Goal: Navigation & Orientation: Go to known website

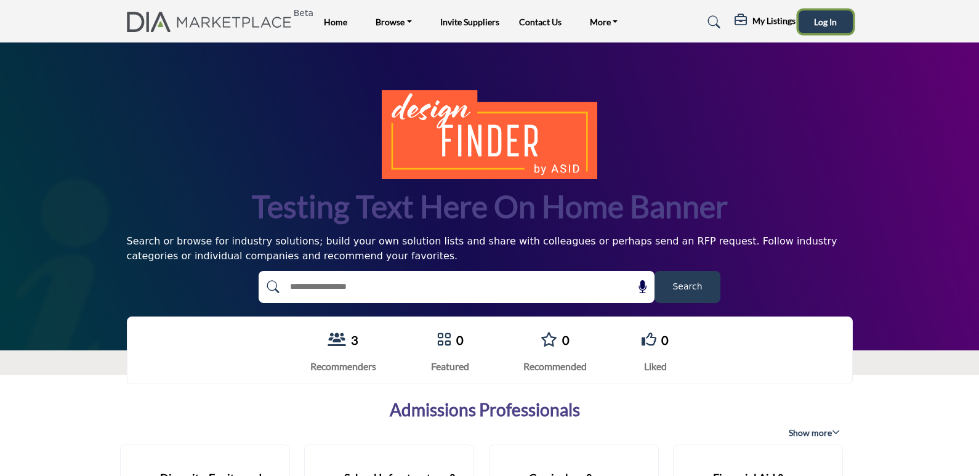
click at [817, 23] on span "Log In" at bounding box center [825, 22] width 23 height 10
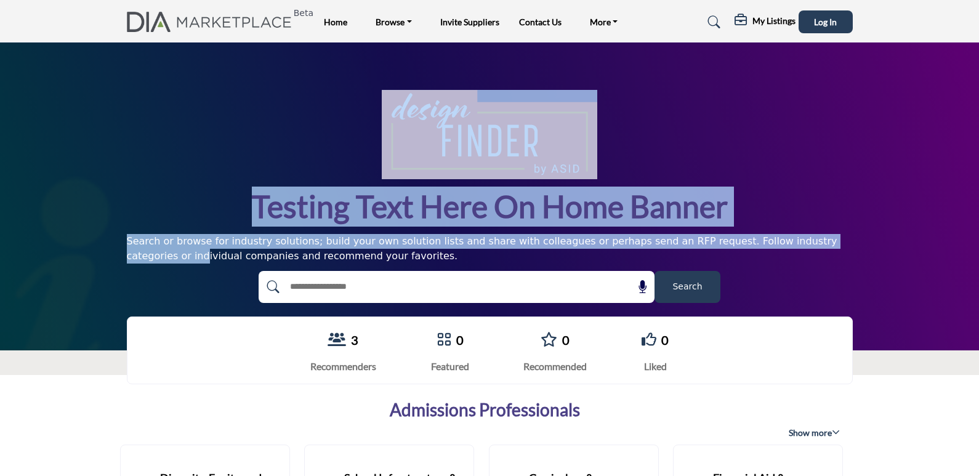
drag, startPoint x: 370, startPoint y: 142, endPoint x: 766, endPoint y: 230, distance: 405.8
click at [740, 226] on div "Testing text here on home banner Search or browse for industry solutions; build…" at bounding box center [490, 196] width 726 height 213
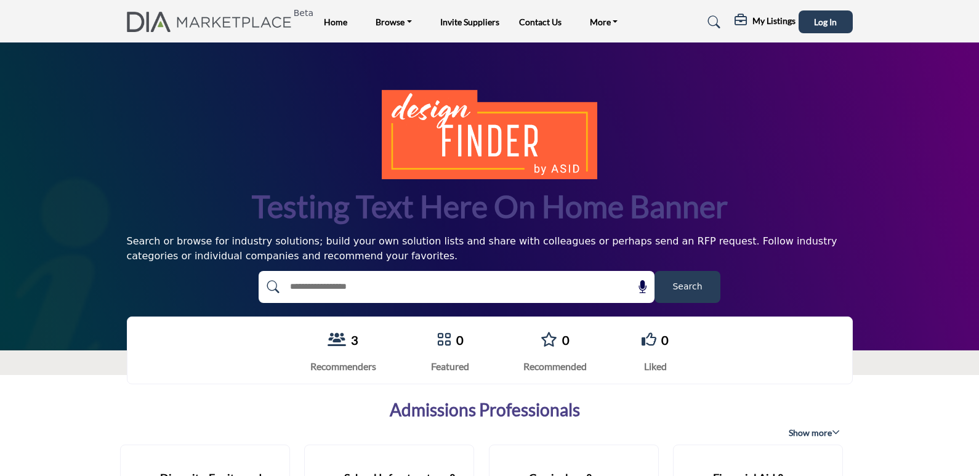
click at [848, 238] on div "Search or browse for industry solutions; build your own solution lists and shar…" at bounding box center [490, 249] width 726 height 30
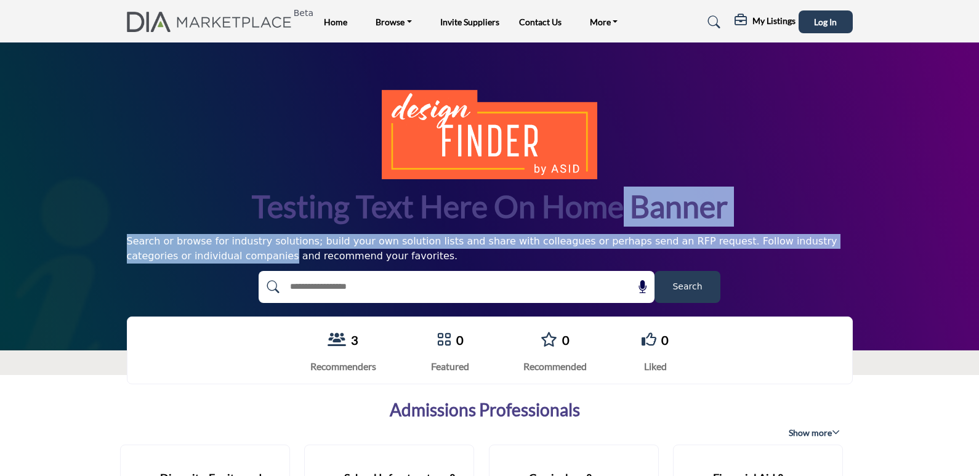
drag, startPoint x: 851, startPoint y: 247, endPoint x: 152, endPoint y: 120, distance: 710.7
click at [197, 120] on div "Testing text here on home banner Search or browse for industry solutions; build…" at bounding box center [490, 196] width 726 height 213
click at [54, 153] on div "Testing text here on home banner Search or browse for industry solutions; build…" at bounding box center [489, 197] width 979 height 308
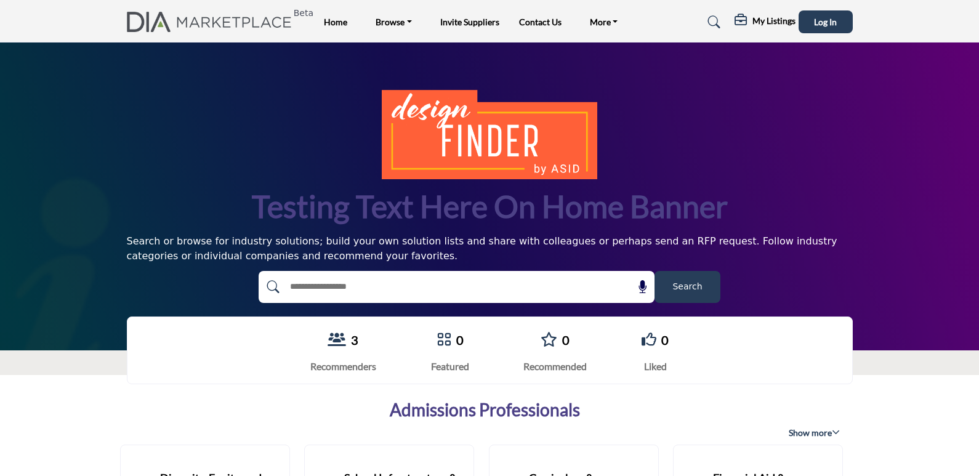
drag, startPoint x: 314, startPoint y: 253, endPoint x: 368, endPoint y: 260, distance: 55.3
click at [368, 260] on div "Testing text here on home banner Search or browse for industry solutions; build…" at bounding box center [489, 196] width 739 height 213
click at [371, 225] on h1 "Testing text here on home banner" at bounding box center [490, 207] width 476 height 40
drag, startPoint x: 244, startPoint y: 206, endPoint x: 435, endPoint y: 259, distance: 198.2
click at [381, 258] on div "Testing text here on home banner Search or browse for industry solutions; build…" at bounding box center [490, 196] width 726 height 213
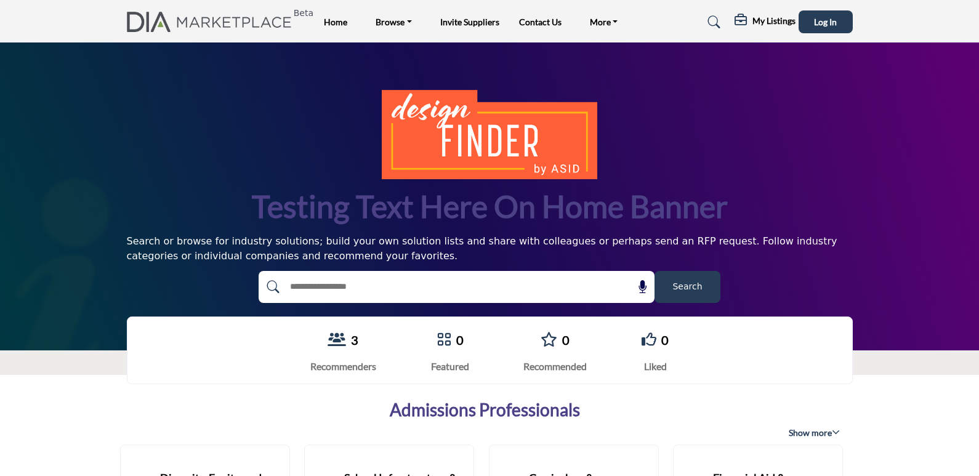
click at [562, 254] on div "Search or browse for industry solutions; build your own solution lists and shar…" at bounding box center [490, 249] width 726 height 30
click at [217, 205] on div "Testing text here on home banner Search or browse for industry solutions; build…" at bounding box center [490, 196] width 726 height 213
drag, startPoint x: 254, startPoint y: 213, endPoint x: 456, endPoint y: 256, distance: 205.9
click at [456, 256] on div "Testing text here on home banner Search or browse for industry solutions; build…" at bounding box center [490, 196] width 726 height 213
click at [456, 255] on div "Search or browse for industry solutions; build your own solution lists and shar…" at bounding box center [490, 249] width 726 height 30
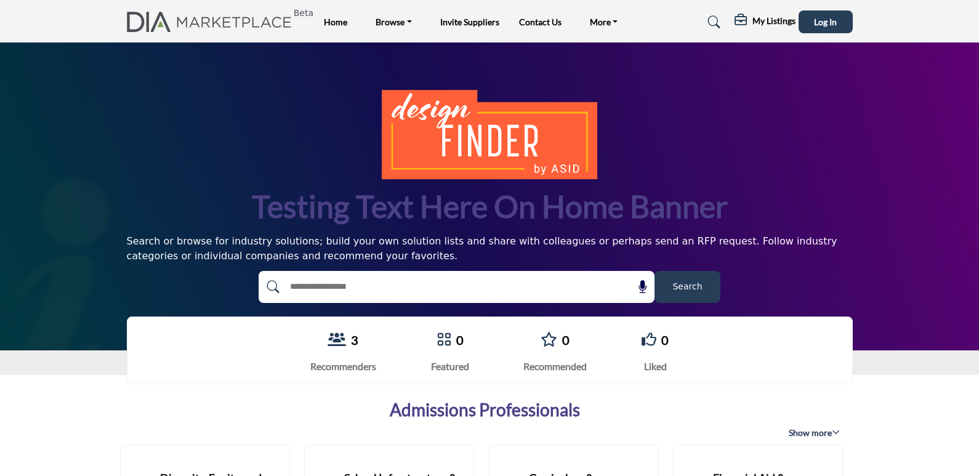
drag, startPoint x: 180, startPoint y: 190, endPoint x: 416, endPoint y: 259, distance: 245.8
click at [416, 260] on div "Testing text here on home banner Search or browse for industry solutions; build…" at bounding box center [490, 196] width 726 height 213
click at [218, 354] on div "3 Recommenders 0 Featured 0 0 Liked" at bounding box center [489, 350] width 651 height 39
click at [142, 163] on div "Testing text here on home banner Search or browse for industry solutions; build…" at bounding box center [490, 196] width 726 height 213
click at [184, 128] on div "Testing text here on home banner Search or browse for industry solutions; build…" at bounding box center [490, 196] width 726 height 213
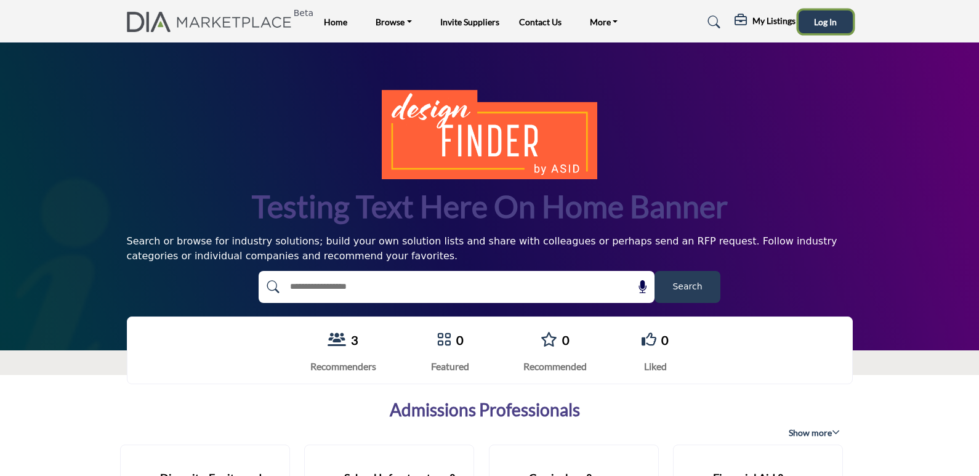
click at [814, 23] on button "Log In" at bounding box center [826, 21] width 54 height 23
